Goal: Information Seeking & Learning: Check status

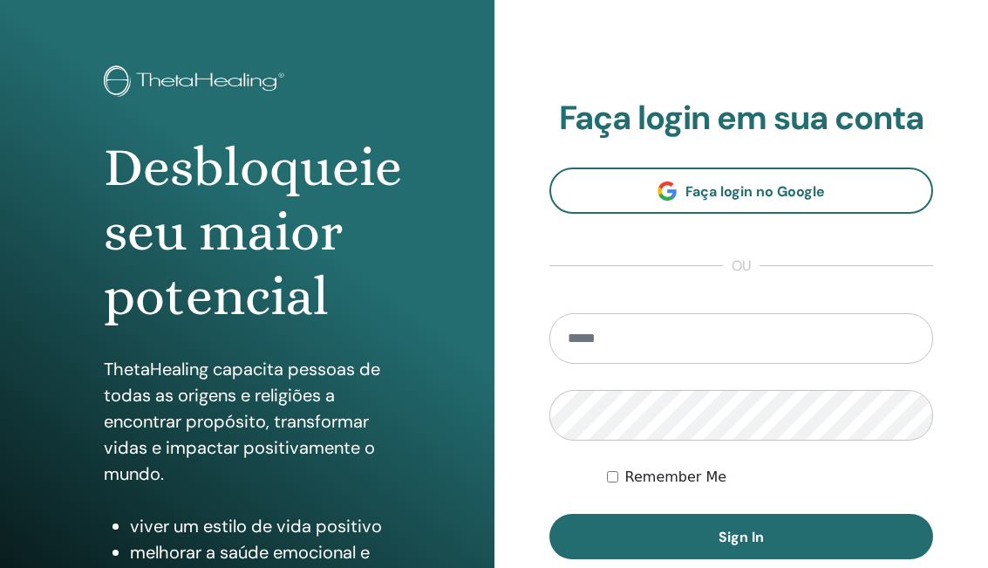
scroll to position [69, 0]
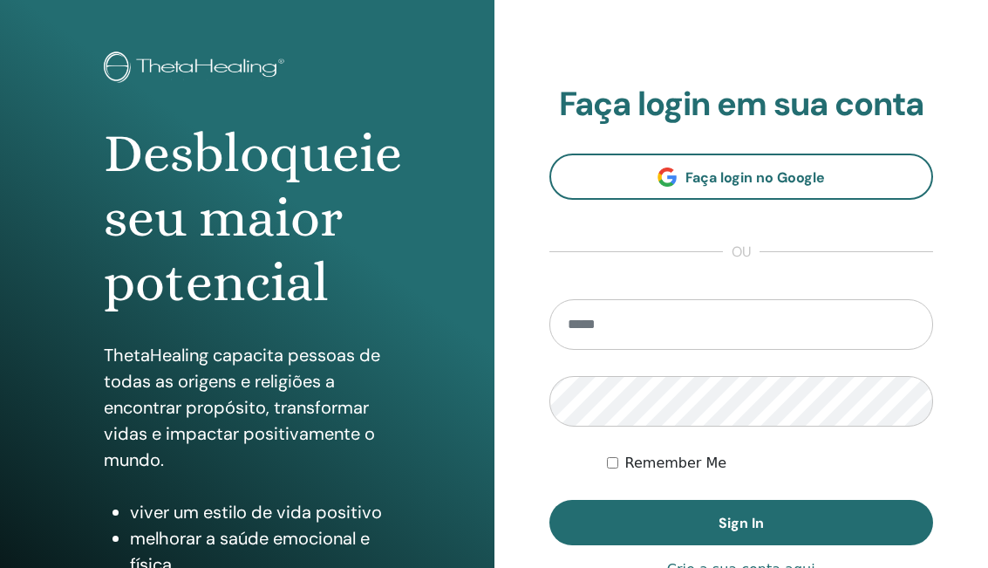
type input "**********"
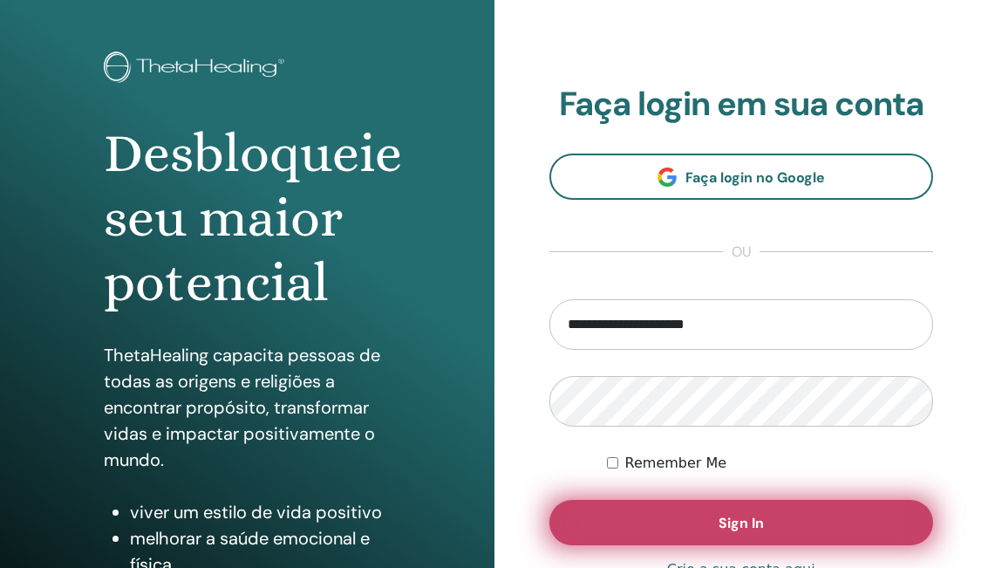
click at [673, 520] on button "Sign In" at bounding box center [742, 522] width 385 height 45
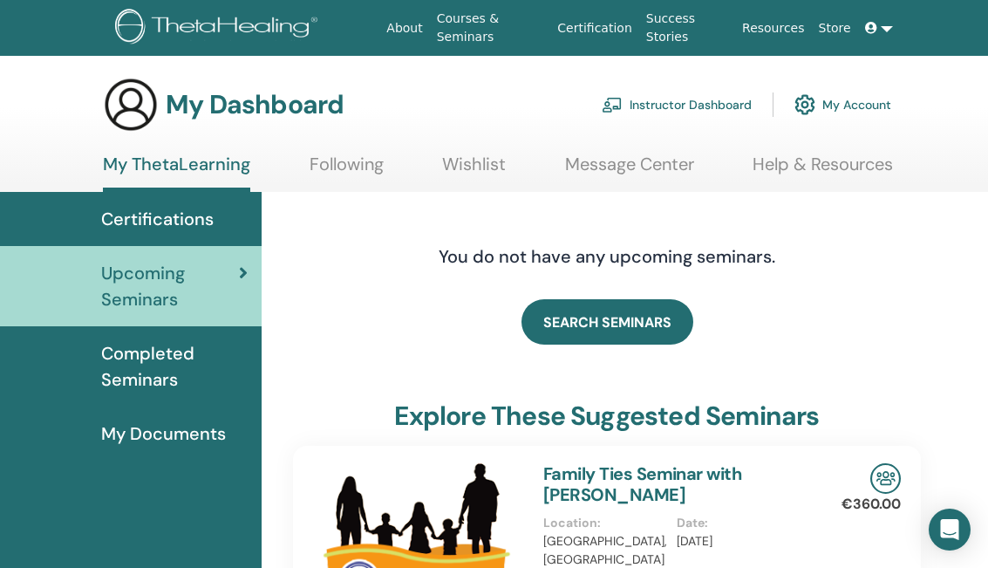
click at [176, 218] on span "Certifications" at bounding box center [157, 219] width 113 height 26
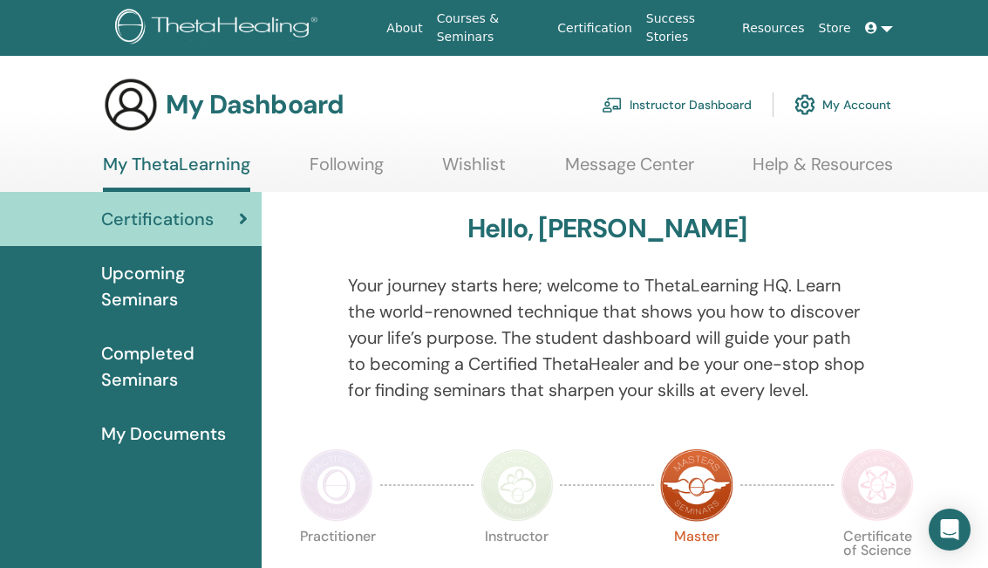
click at [170, 360] on span "Completed Seminars" at bounding box center [174, 366] width 147 height 52
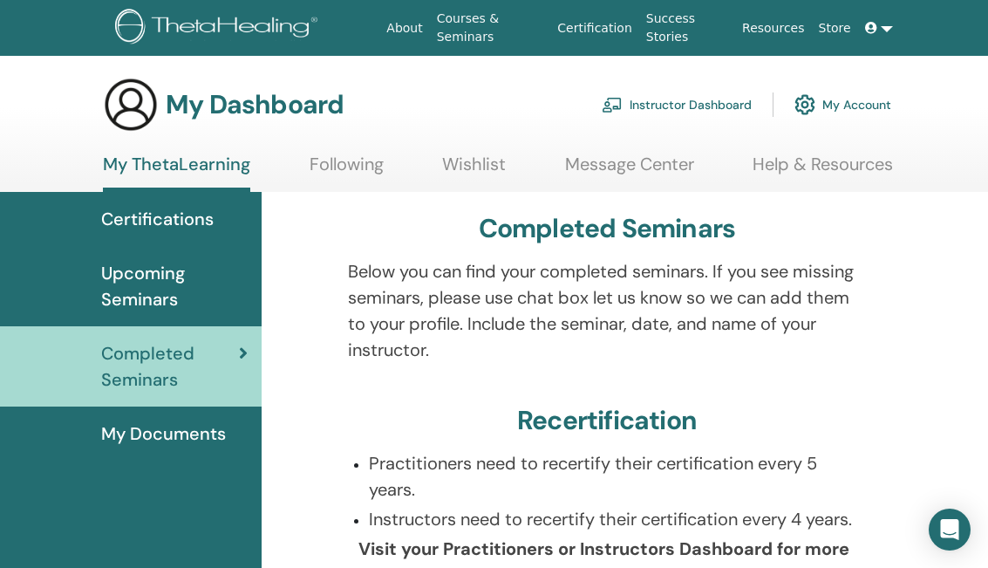
click at [182, 212] on span "Certifications" at bounding box center [157, 219] width 113 height 26
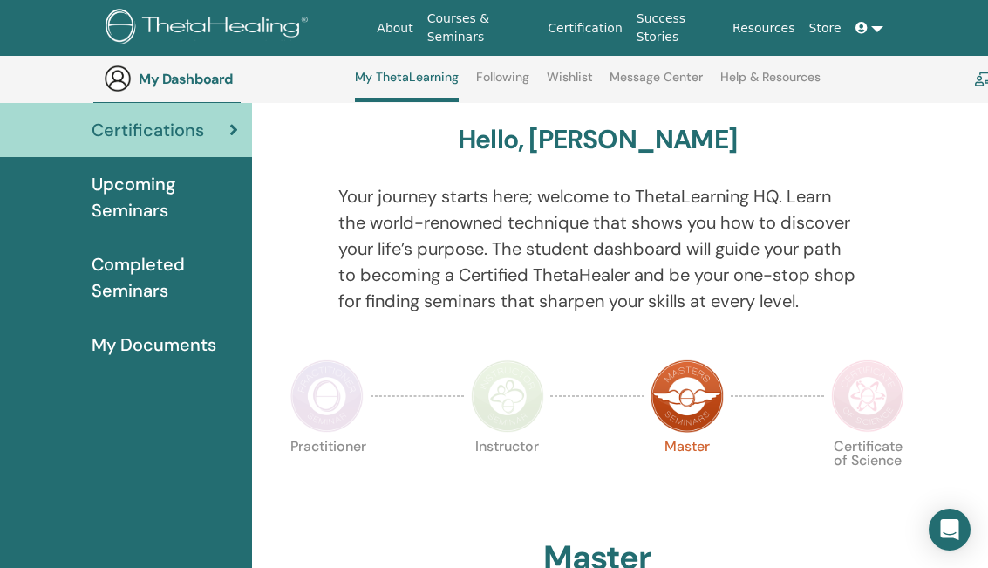
scroll to position [0, 10]
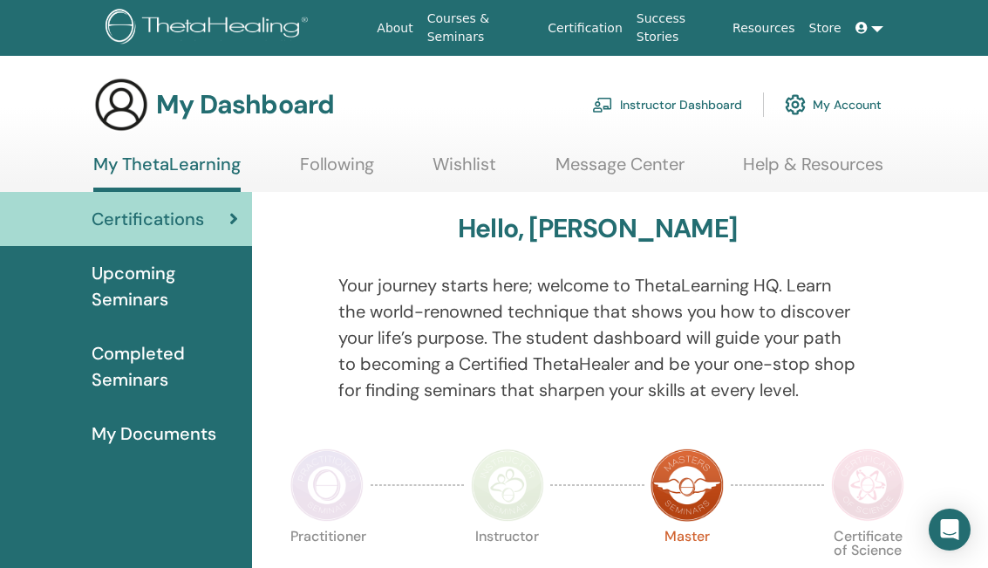
click at [146, 365] on span "Completed Seminars" at bounding box center [165, 366] width 147 height 52
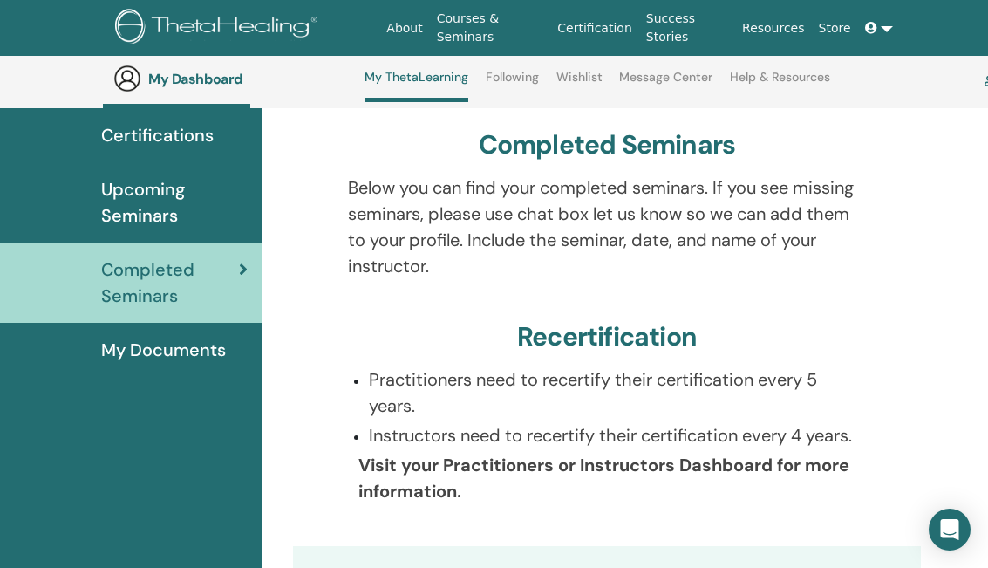
scroll to position [124, 0]
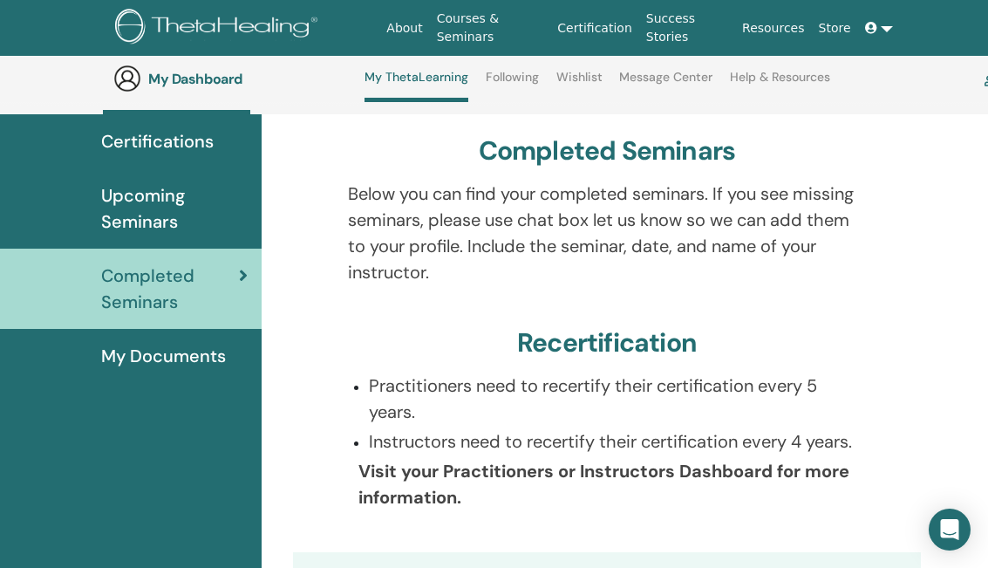
click at [470, 497] on p "Visit your Practitioners or Instructors Dashboard for more information." at bounding box center [612, 484] width 509 height 52
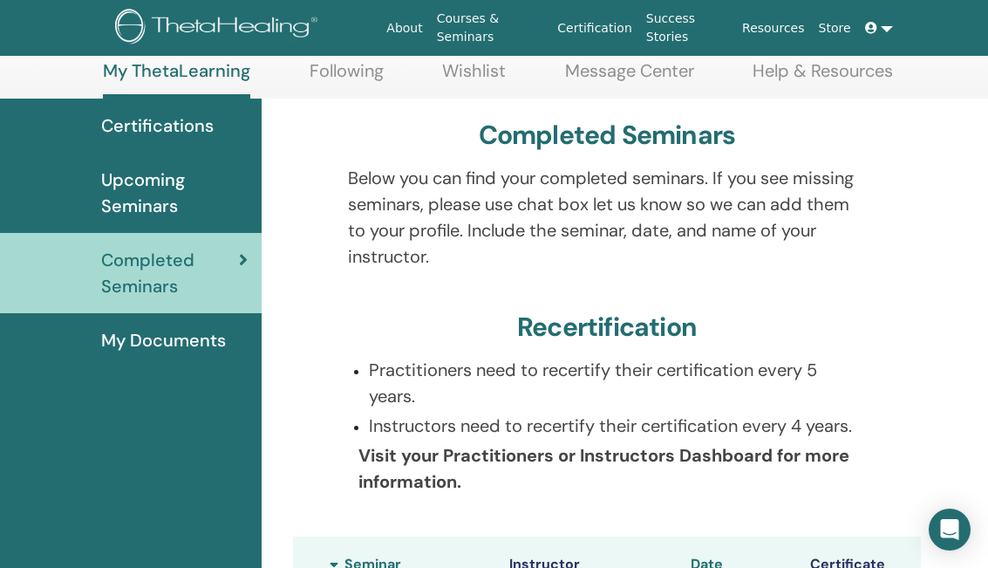
scroll to position [96, 0]
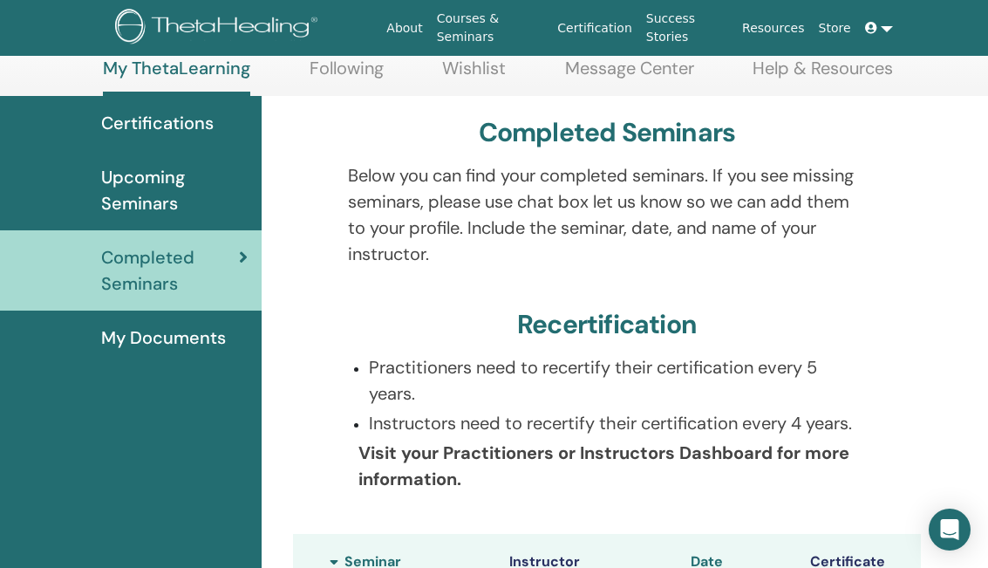
drag, startPoint x: 483, startPoint y: 491, endPoint x: 413, endPoint y: 295, distance: 208.6
copy div "Recertification Practitioners need to recertify their certification every 5 yea…"
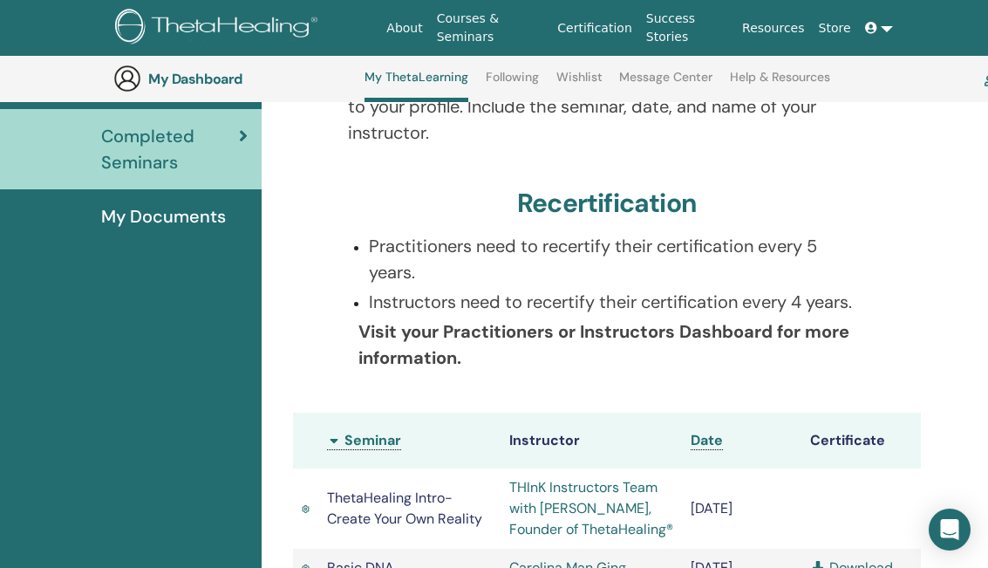
scroll to position [264, 0]
click at [552, 365] on p "Visit your Practitioners or Instructors Dashboard for more information." at bounding box center [612, 344] width 509 height 52
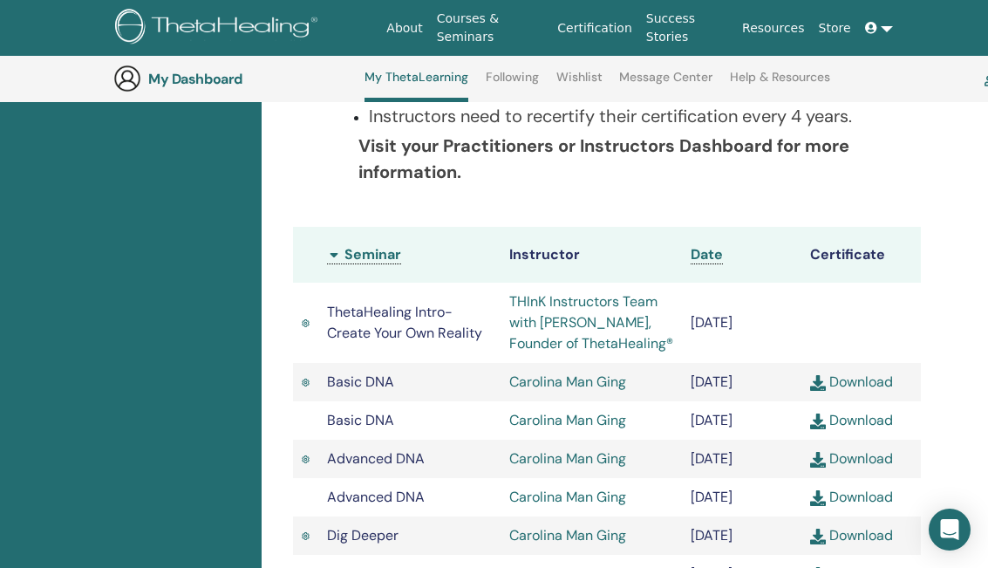
scroll to position [446, 0]
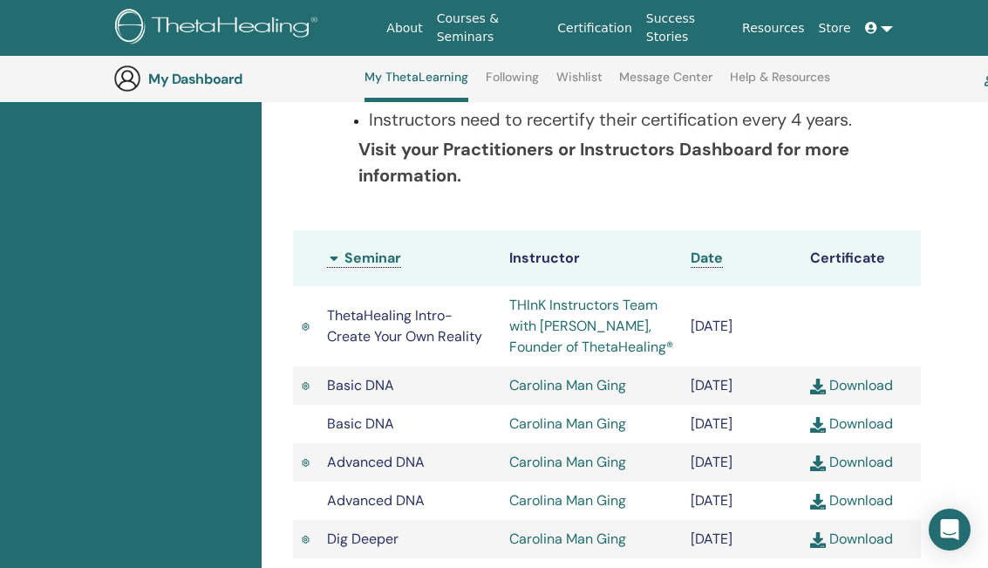
click at [684, 443] on td "[DATE]" at bounding box center [741, 424] width 119 height 38
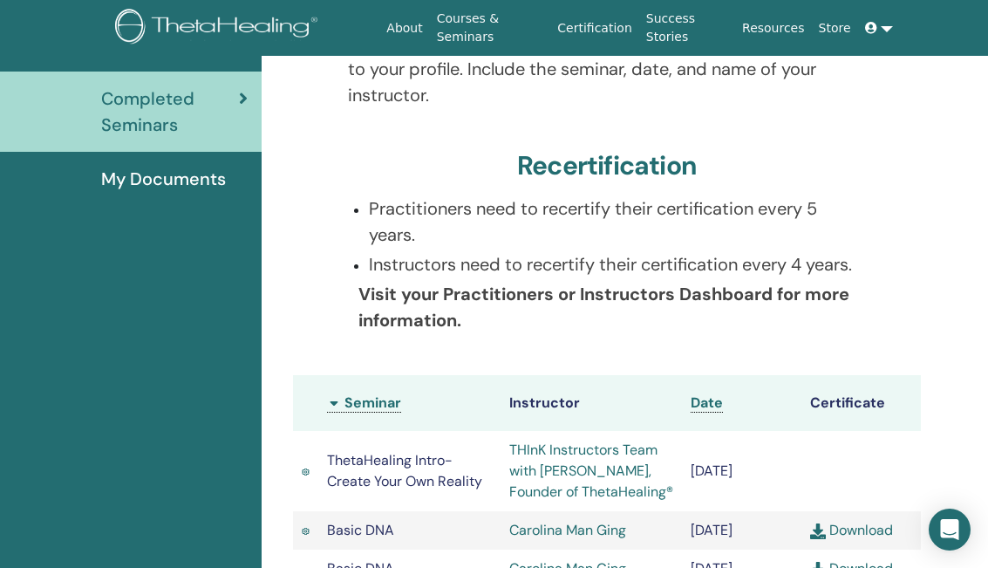
scroll to position [0, 0]
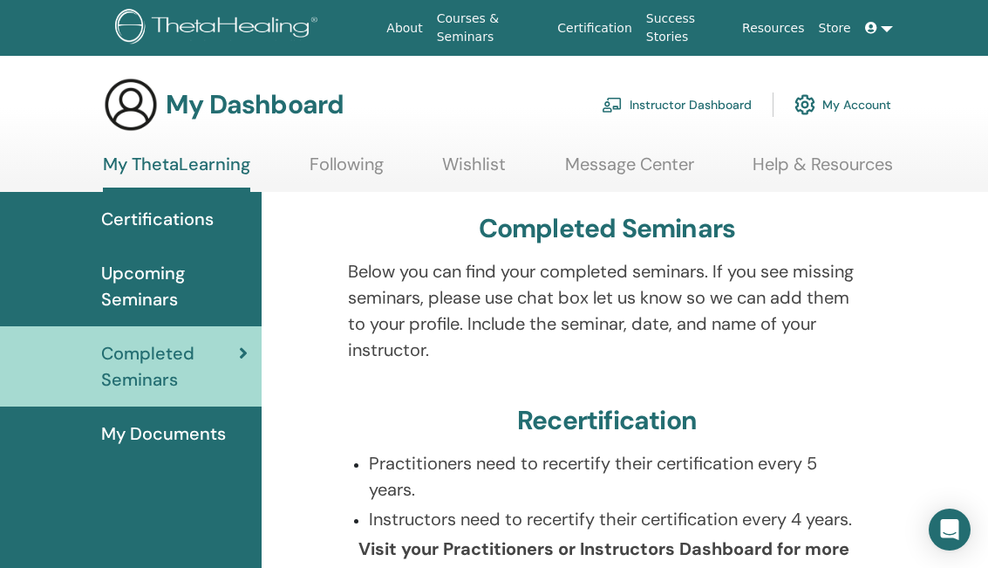
click at [174, 224] on span "Certifications" at bounding box center [157, 219] width 113 height 26
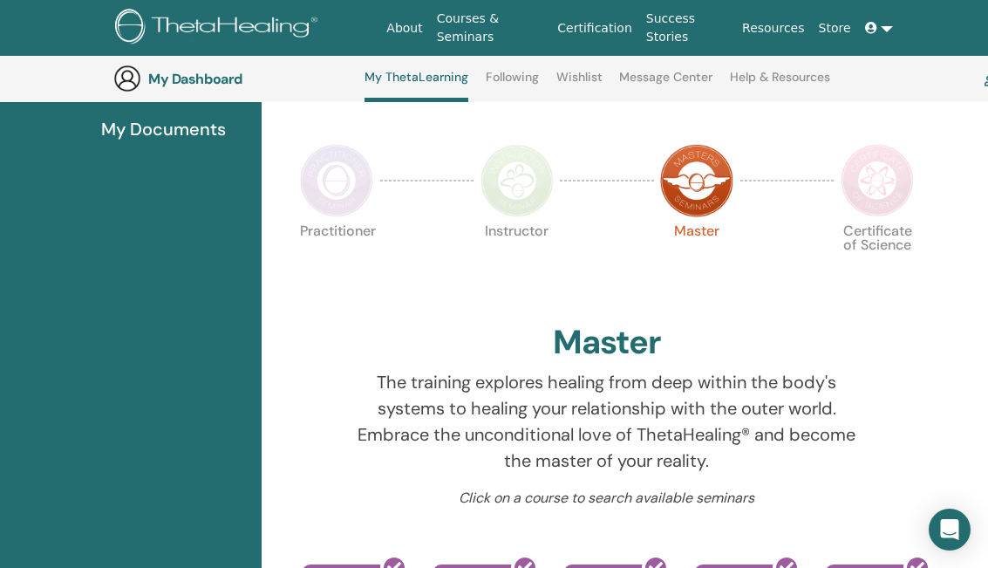
scroll to position [352, 0]
